Goal: Transaction & Acquisition: Purchase product/service

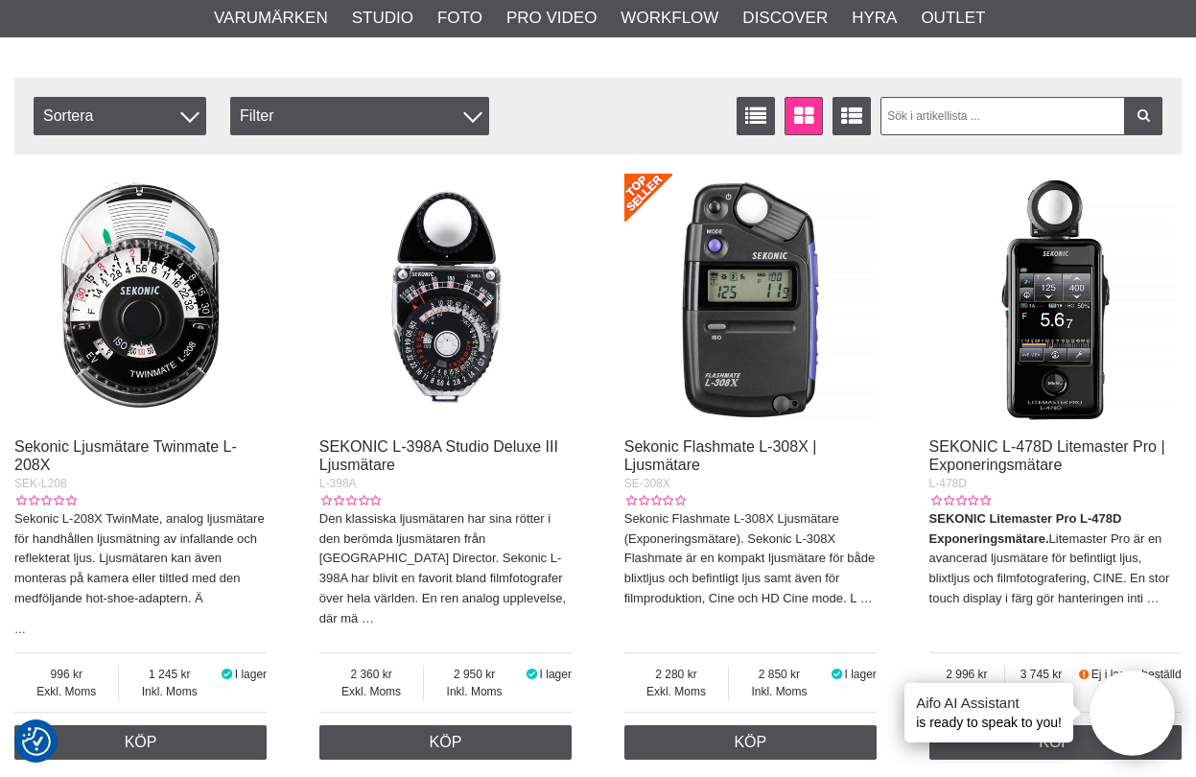
scroll to position [739, 0]
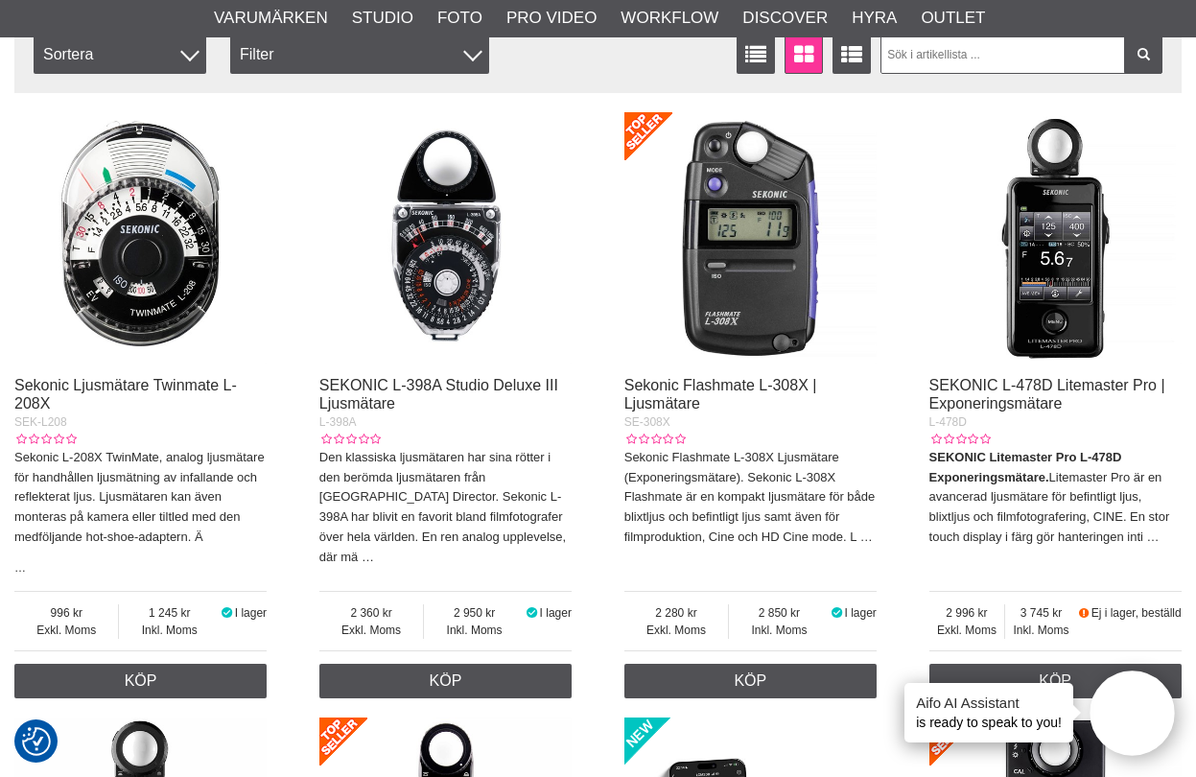
click at [730, 244] on img at bounding box center [750, 238] width 252 height 252
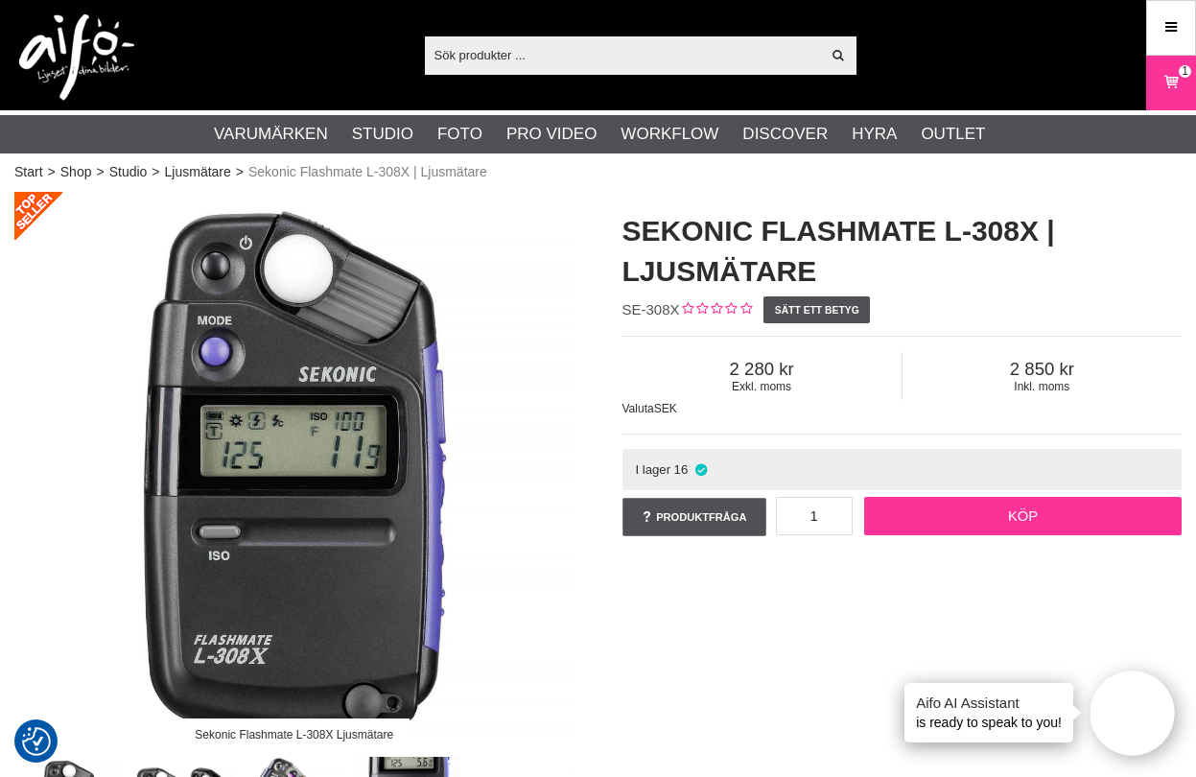
click at [1032, 523] on link "Köp" at bounding box center [1022, 516] width 317 height 38
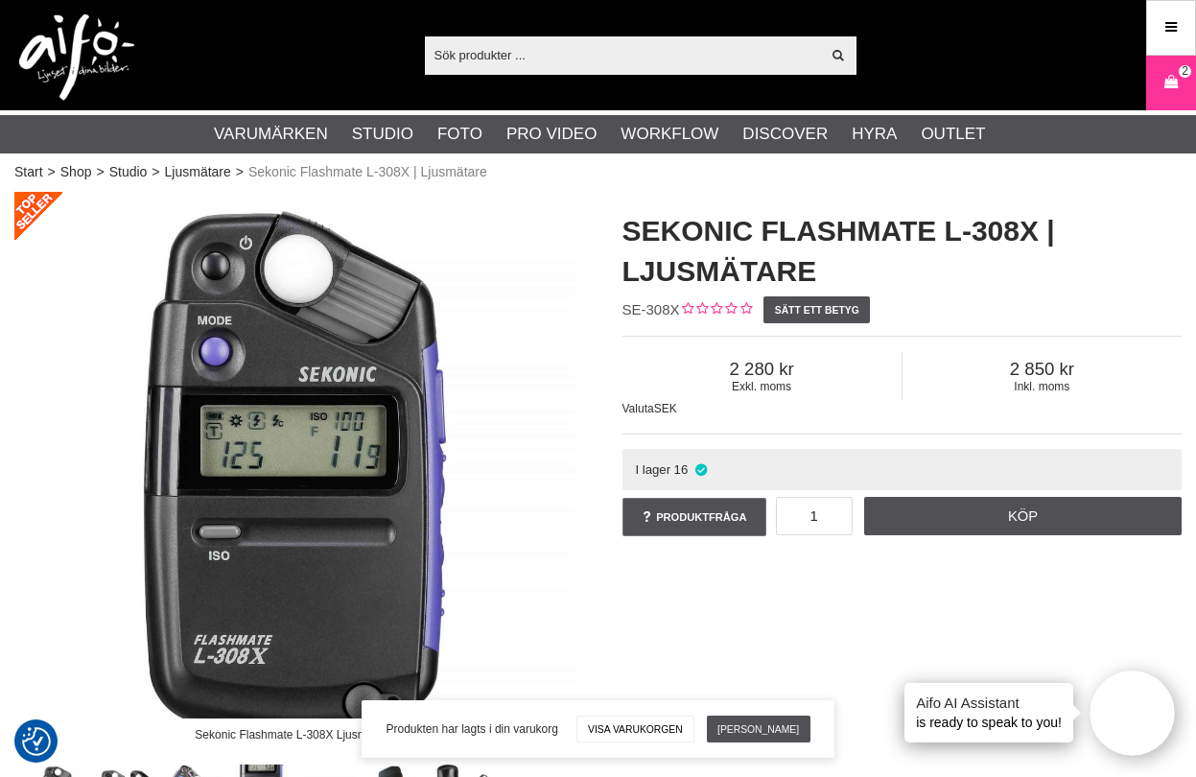
click at [509, 43] on input "text" at bounding box center [623, 54] width 396 height 29
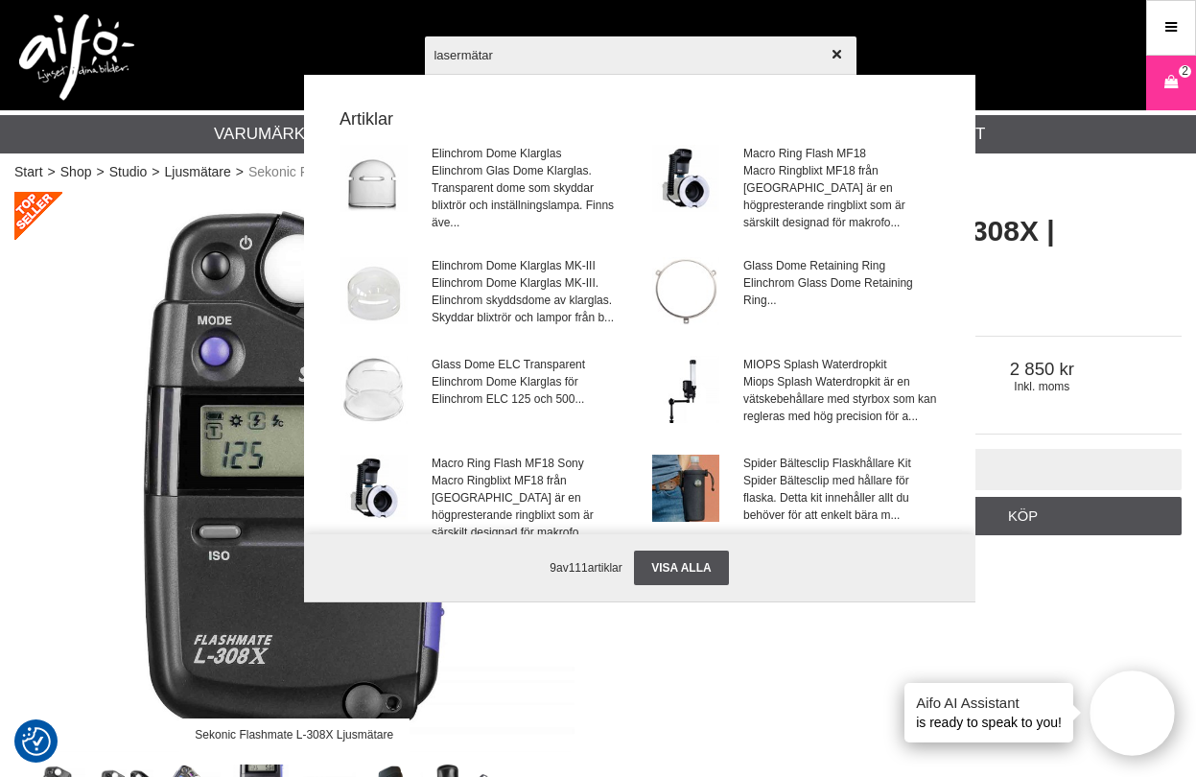
type input "lasermätare"
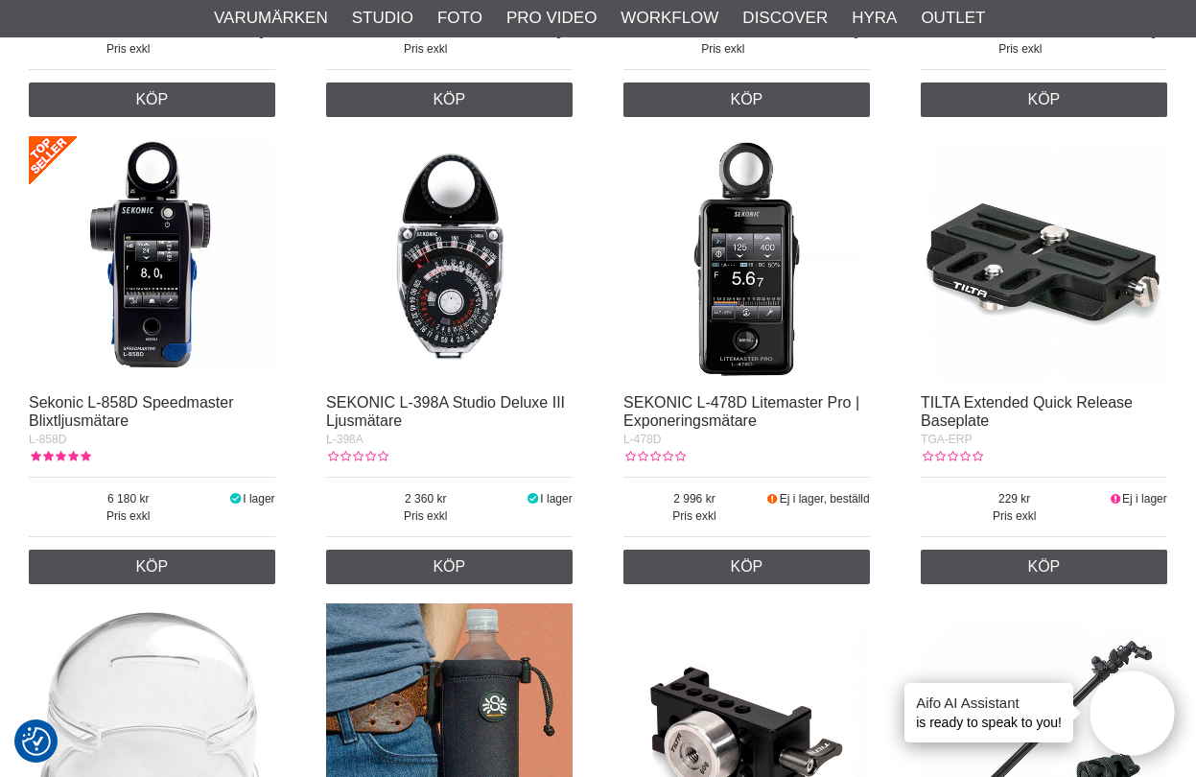
scroll to position [778, 0]
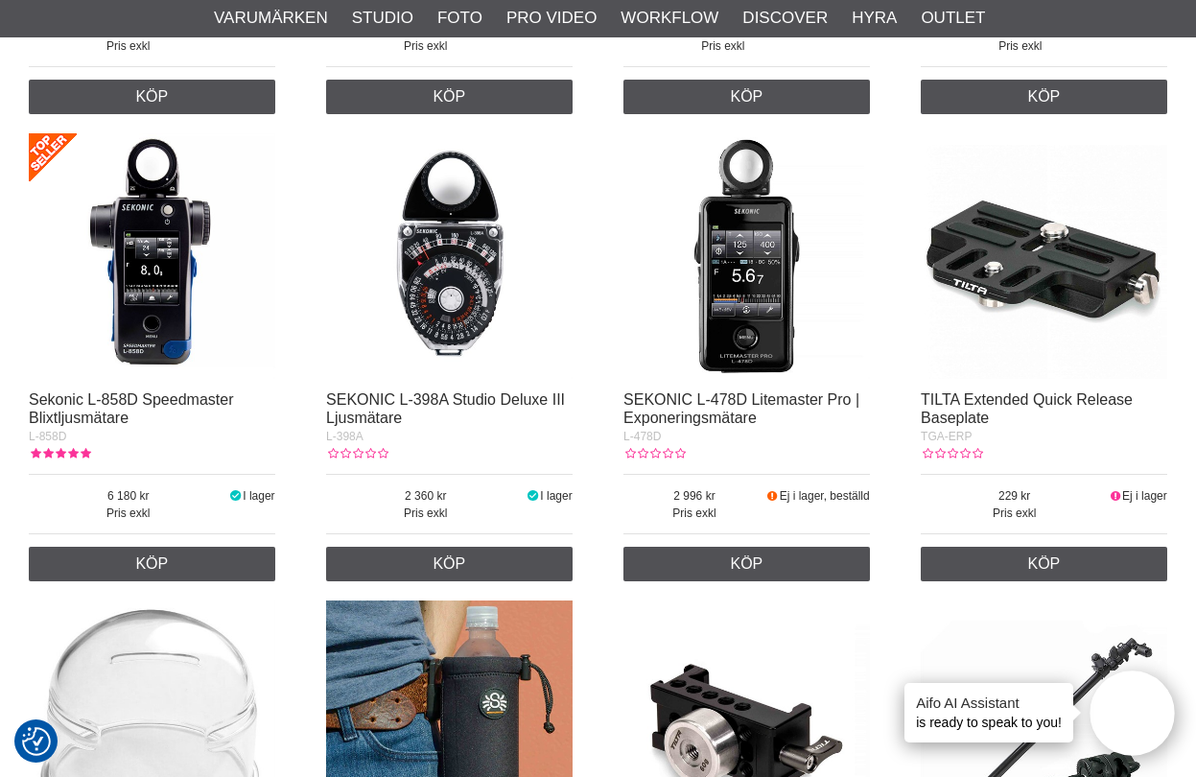
click at [755, 246] on img at bounding box center [746, 256] width 247 height 247
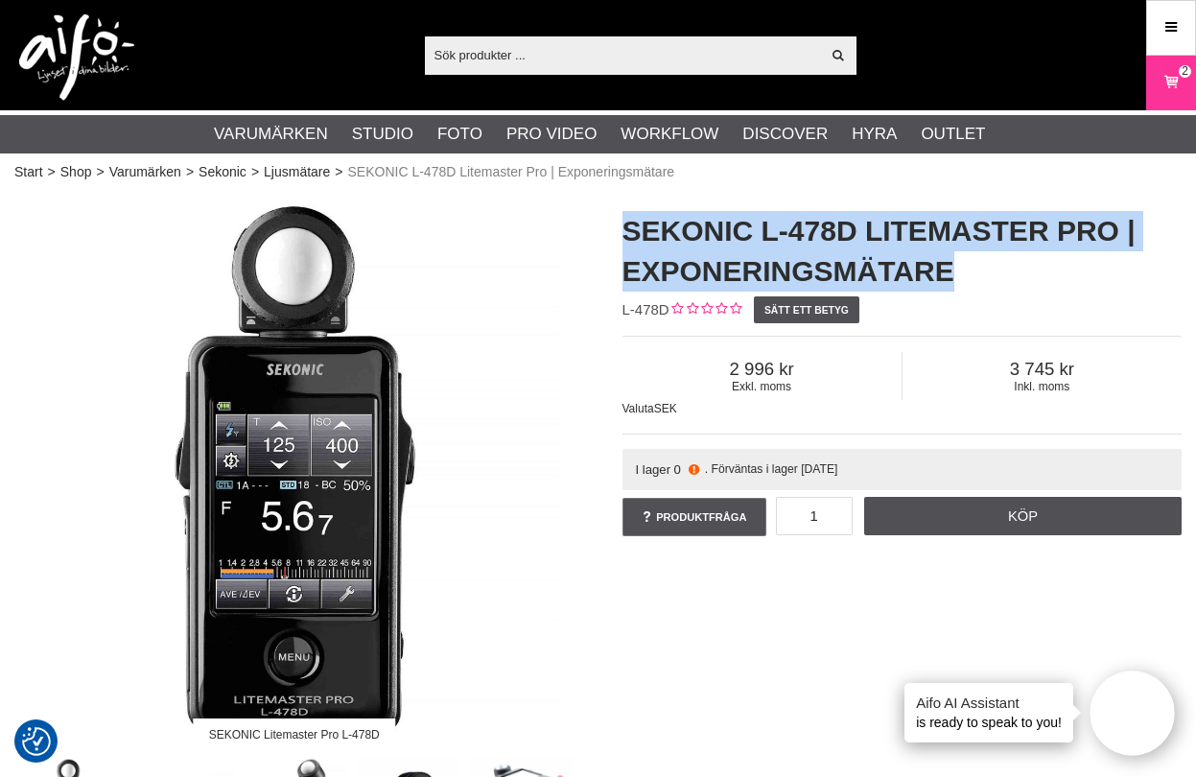
drag, startPoint x: 609, startPoint y: 231, endPoint x: 966, endPoint y: 259, distance: 357.9
click at [966, 259] on div "SEKONIC L-478D Litemaster Pro | Exponeringsmätare L-478D Sätt ett betyg Exkl. m…" at bounding box center [903, 375] width 608 height 367
copy h1 "SEKONIC L-478D Litemaster Pro | Exponeringsmätare"
click at [1169, 80] on icon at bounding box center [1171, 82] width 19 height 21
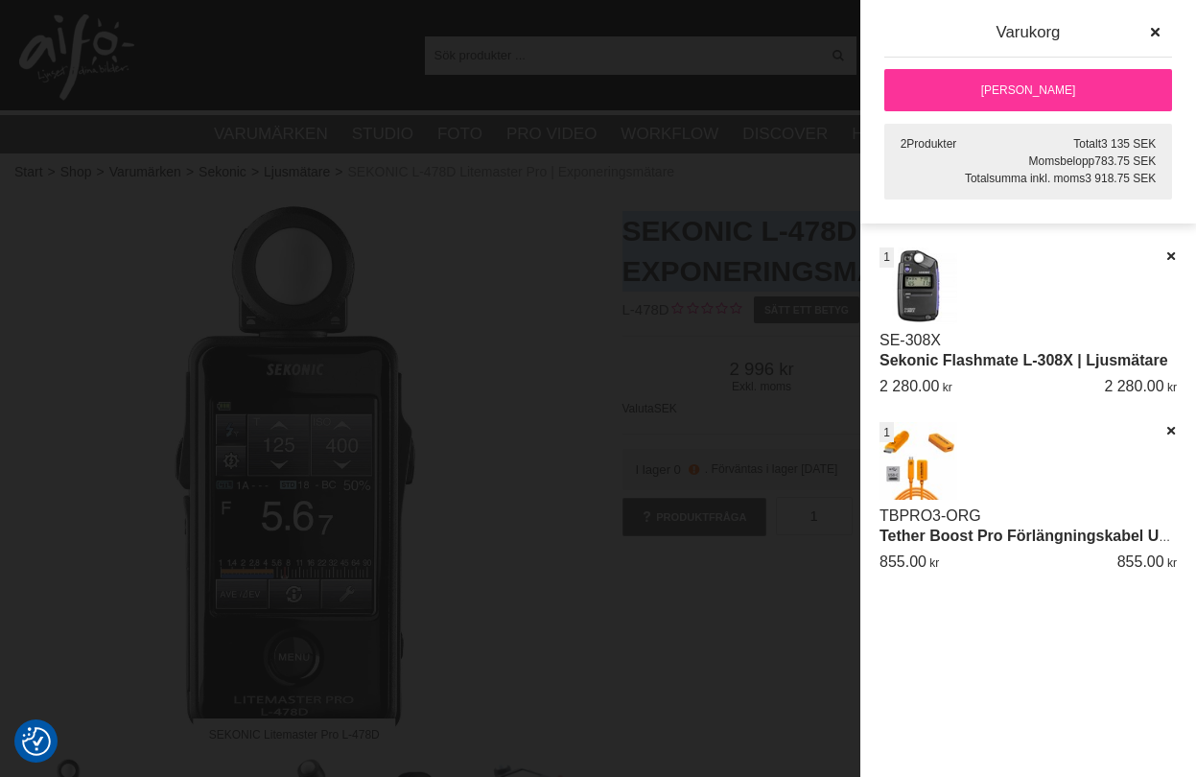
click at [915, 279] on img at bounding box center [919, 286] width 78 height 78
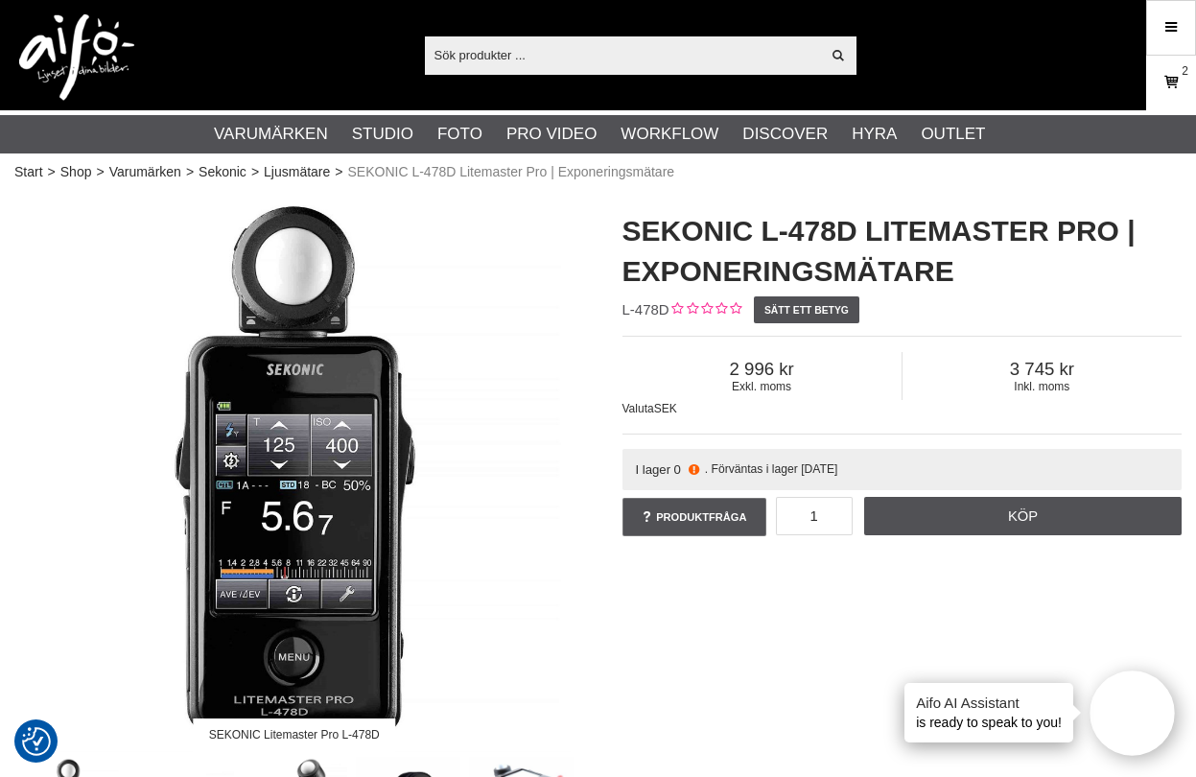
click at [1179, 77] on icon at bounding box center [1171, 82] width 19 height 21
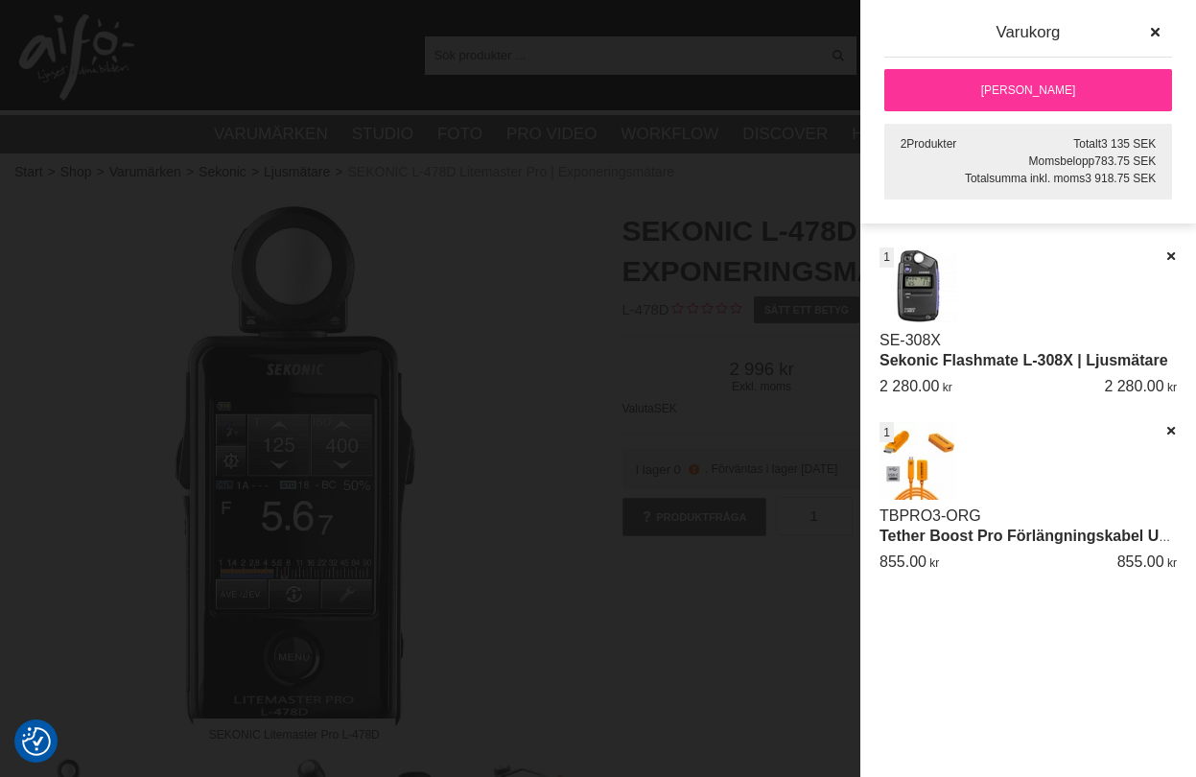
click at [1030, 91] on link "[PERSON_NAME]" at bounding box center [1028, 90] width 288 height 42
